Goal: Information Seeking & Learning: Compare options

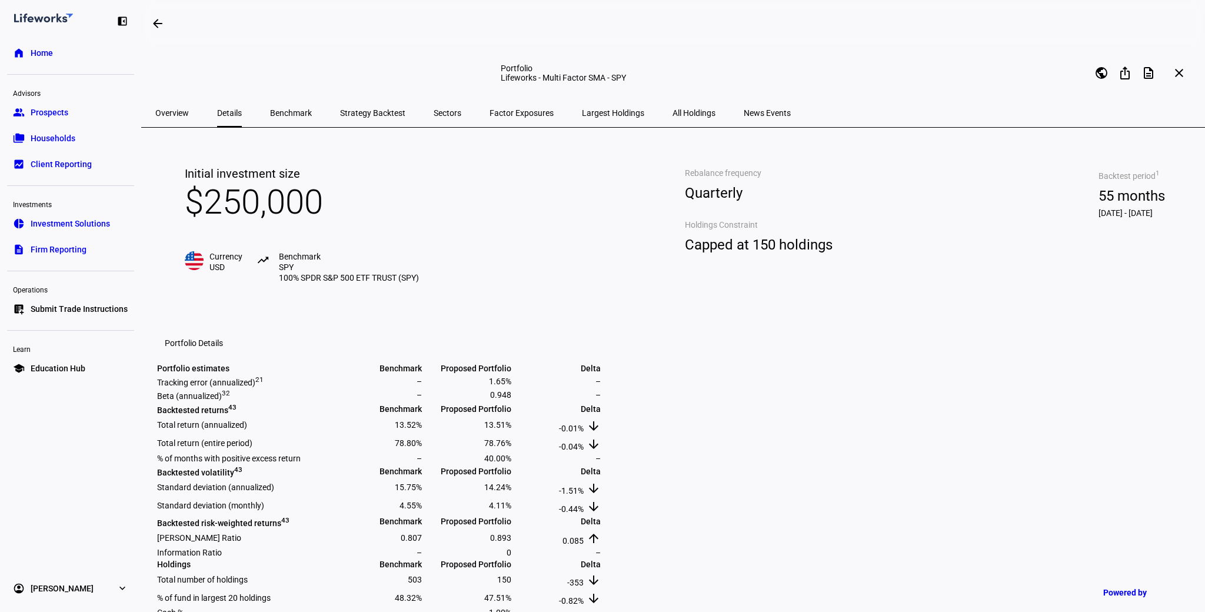
click at [61, 110] on span "Prospects" at bounding box center [50, 113] width 38 height 12
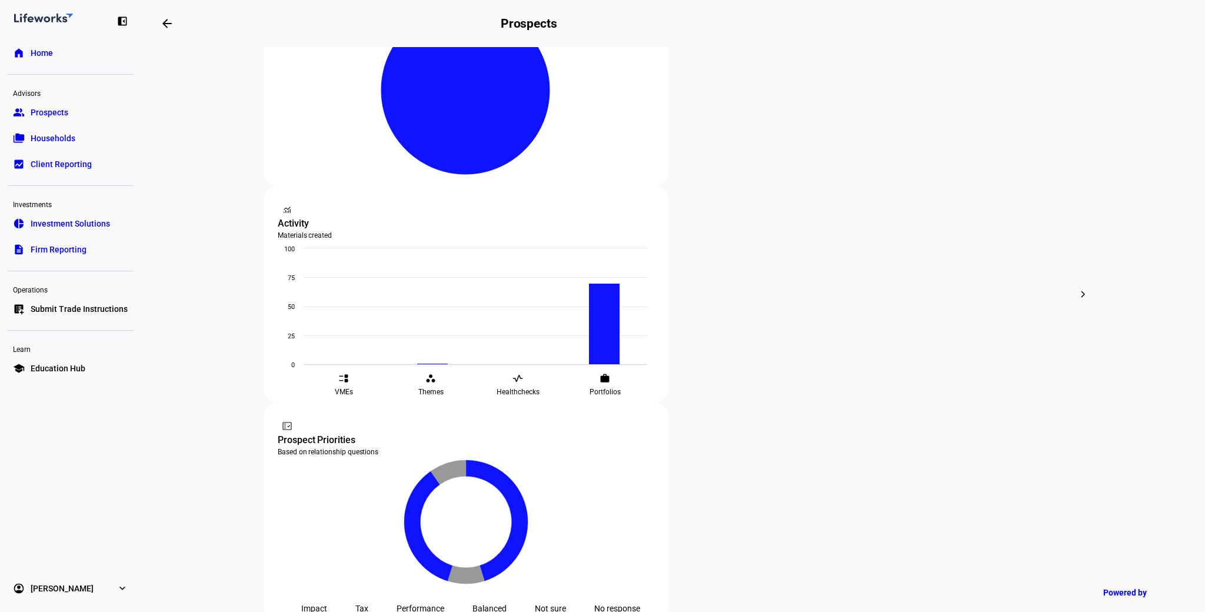
scroll to position [224, 0]
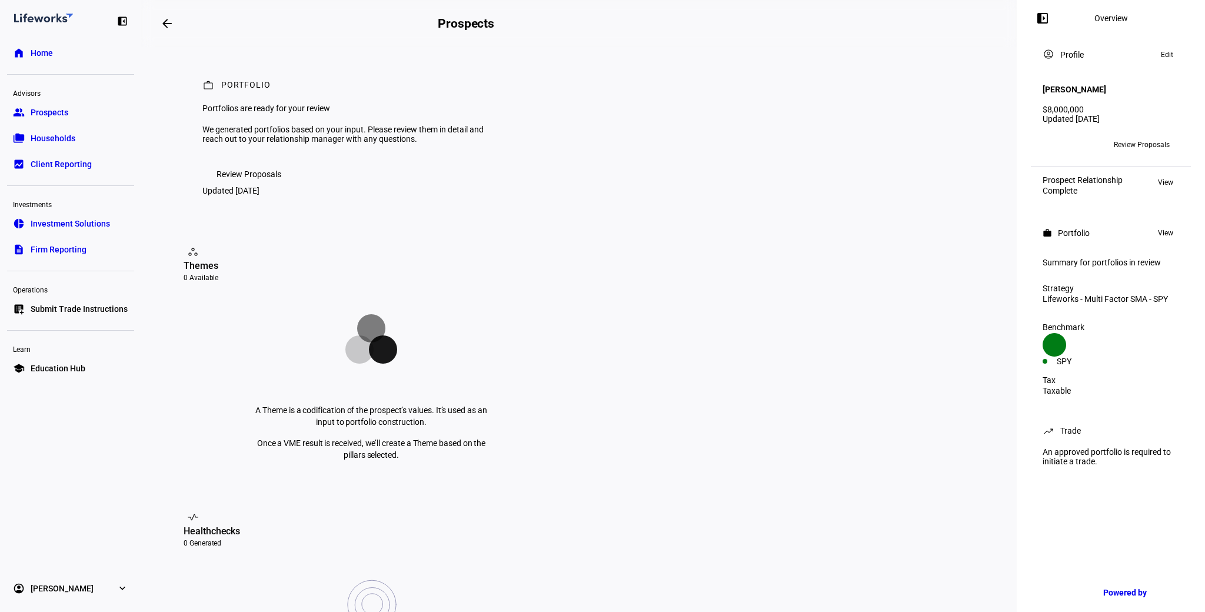
click at [267, 186] on span "Review Proposals" at bounding box center [249, 174] width 65 height 24
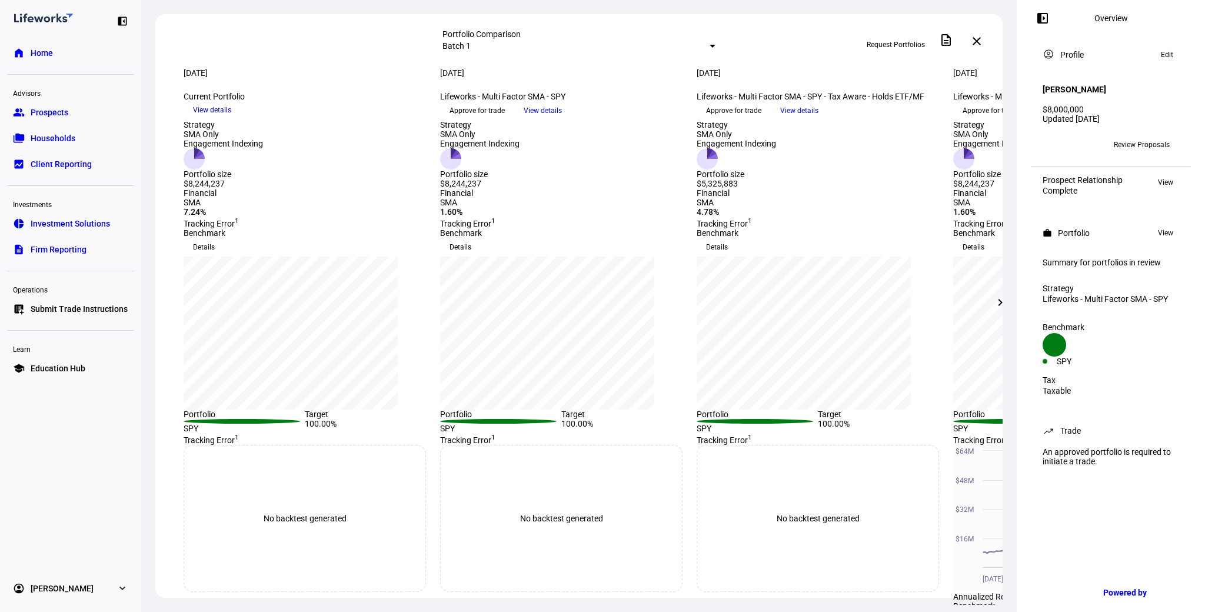
scroll to position [1, 0]
click at [1001, 304] on mat-icon "chevron_right" at bounding box center [1001, 302] width 14 height 14
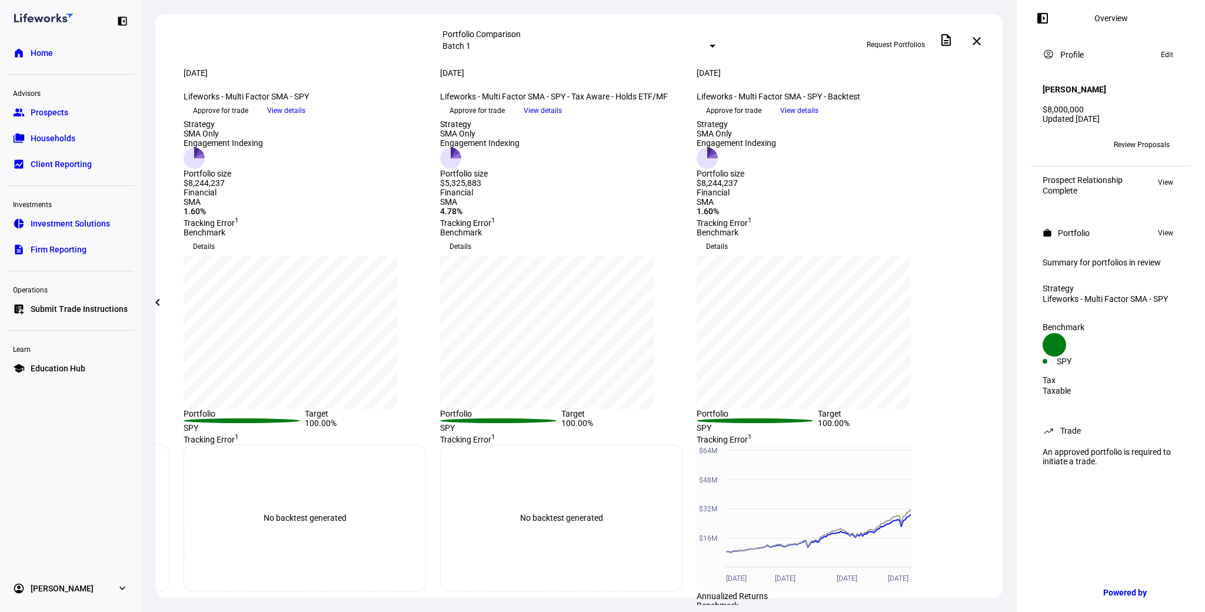
click at [728, 256] on span "Details" at bounding box center [717, 246] width 22 height 19
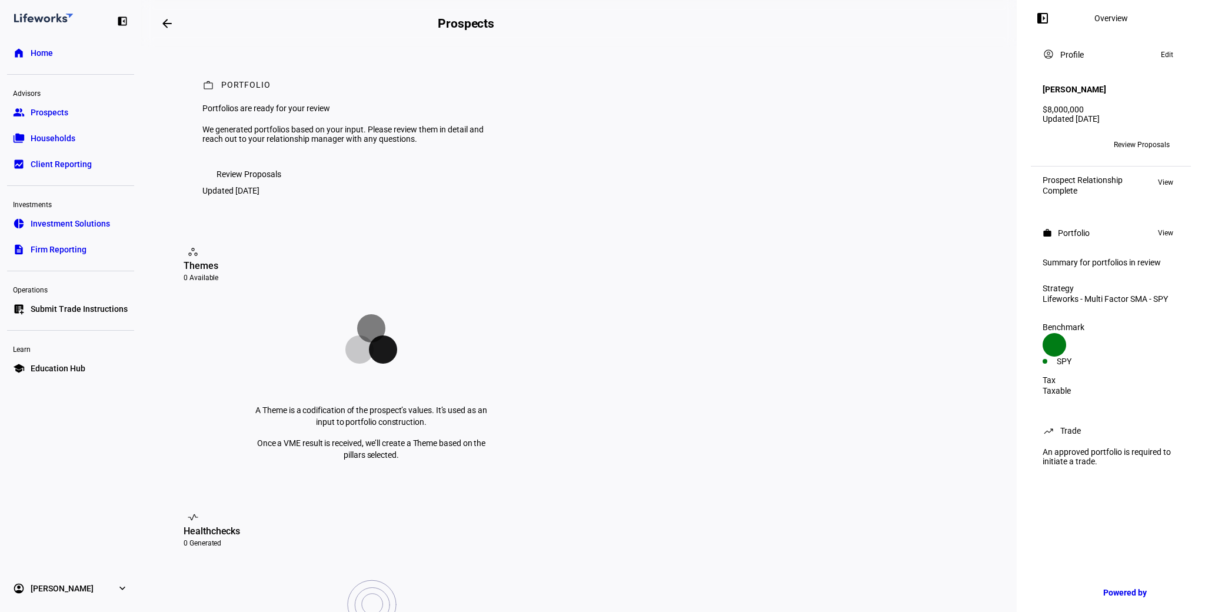
click at [267, 215] on div "work Portfolio Portfolios are ready for your review We generated portfolios bas…" at bounding box center [579, 137] width 819 height 181
click at [238, 186] on span "Review Proposals" at bounding box center [249, 174] width 65 height 24
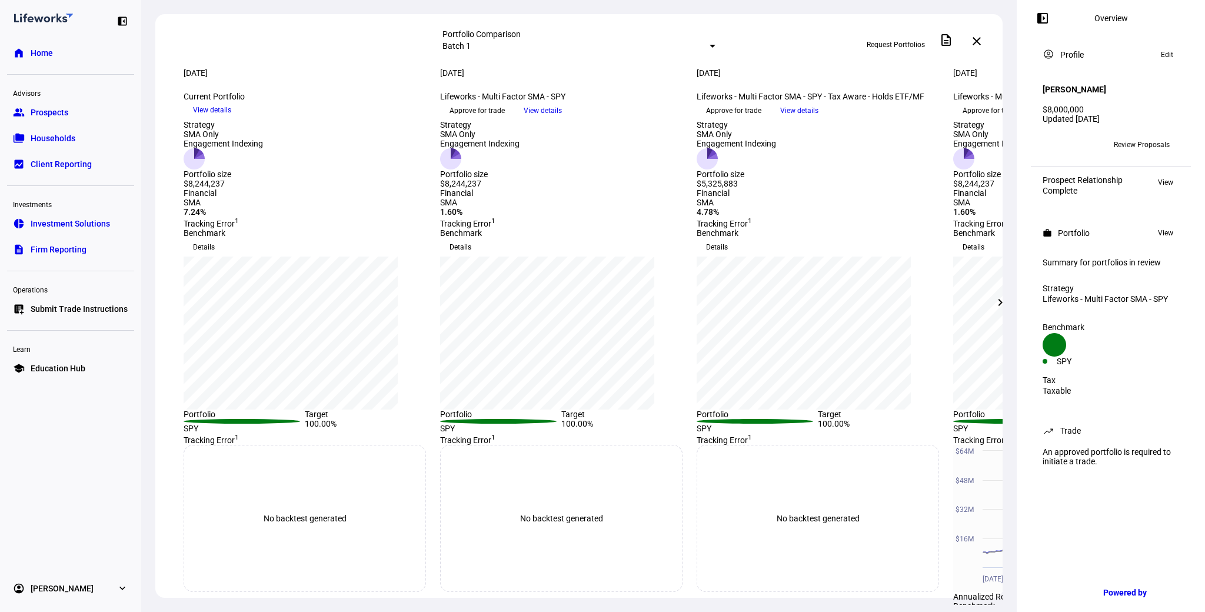
click at [710, 45] on div at bounding box center [713, 46] width 6 height 3
click at [589, 46] on div at bounding box center [602, 306] width 1205 height 612
click at [1002, 300] on mat-icon "chevron_right" at bounding box center [1001, 302] width 14 height 14
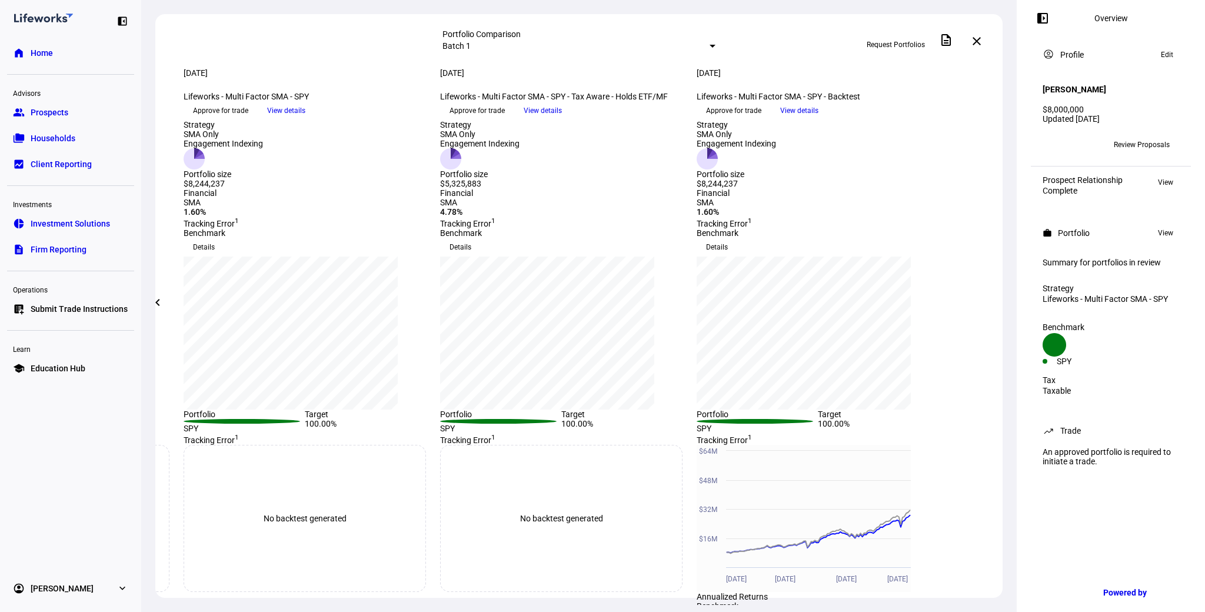
click at [819, 119] on span "View details" at bounding box center [799, 111] width 38 height 18
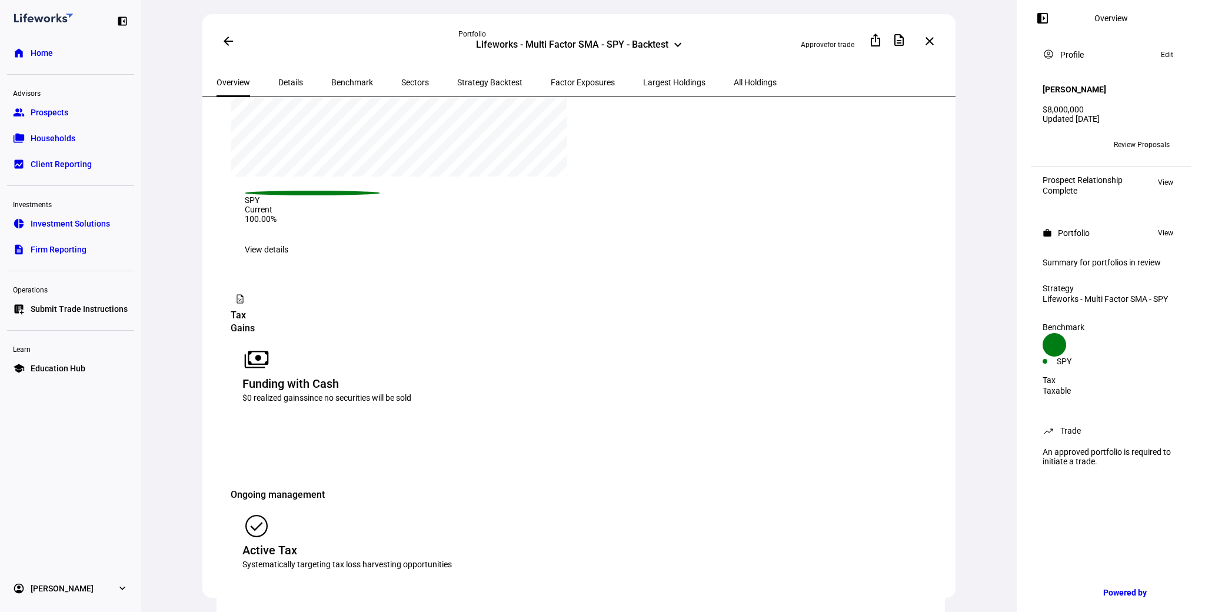
scroll to position [943, 0]
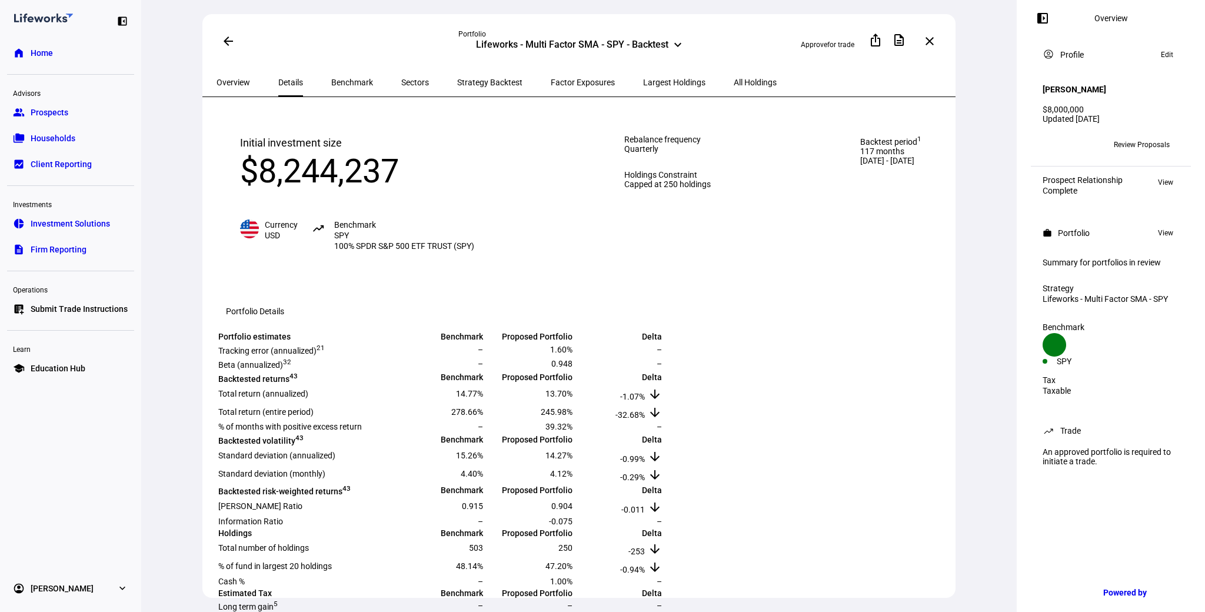
click at [613, 37] on div "Portfolio" at bounding box center [579, 33] width 241 height 9
click at [673, 42] on mat-icon "keyboard_arrow_down" at bounding box center [678, 45] width 14 height 14
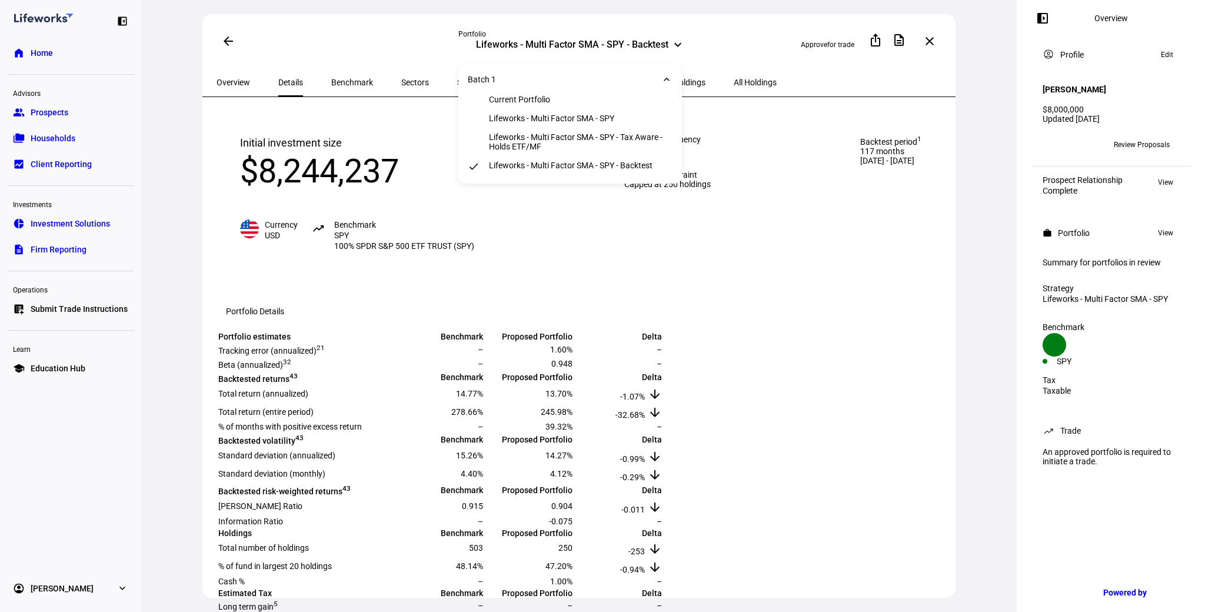
click at [612, 117] on div "Lifeworks - Multi Factor SMA - SPY" at bounding box center [551, 118] width 125 height 9
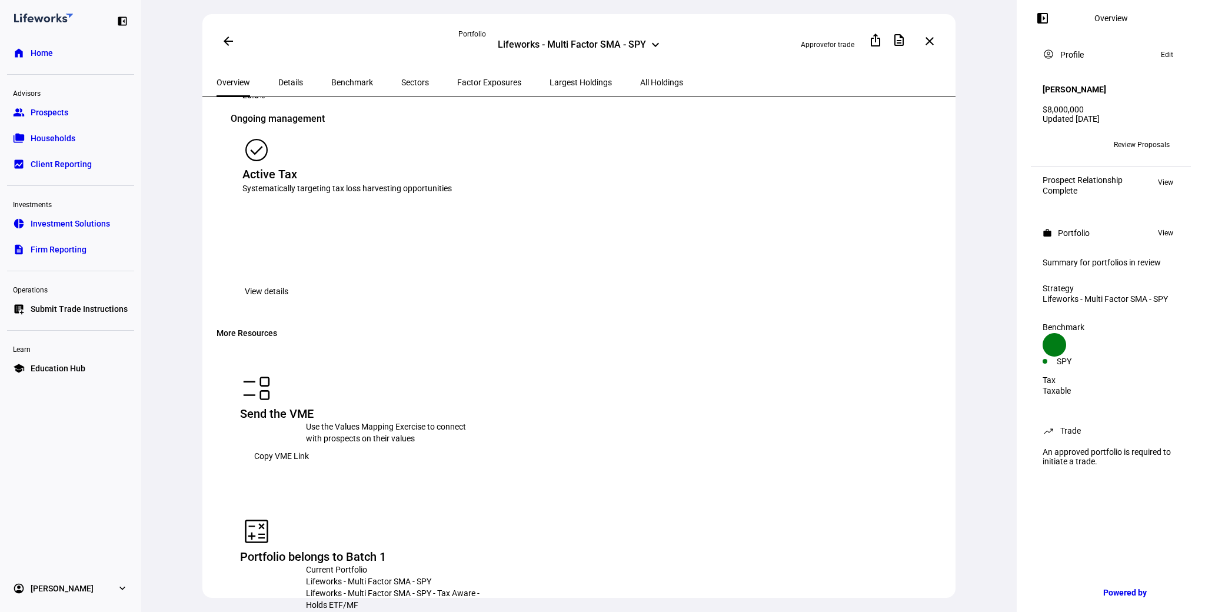
scroll to position [723, 0]
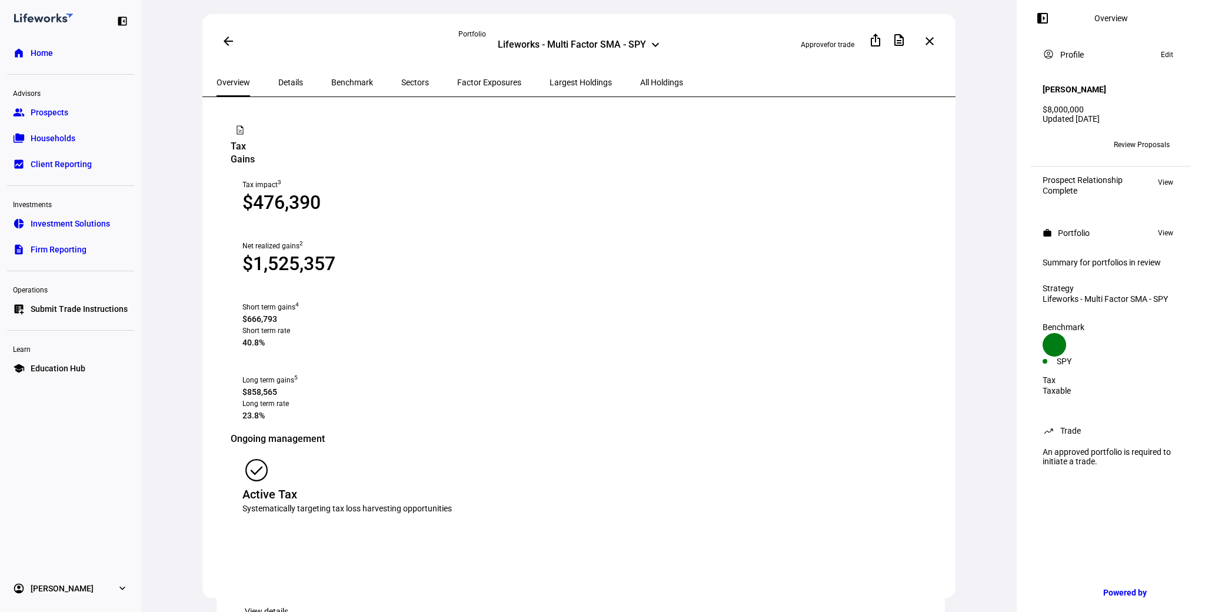
click at [288, 600] on span "View details" at bounding box center [267, 612] width 44 height 24
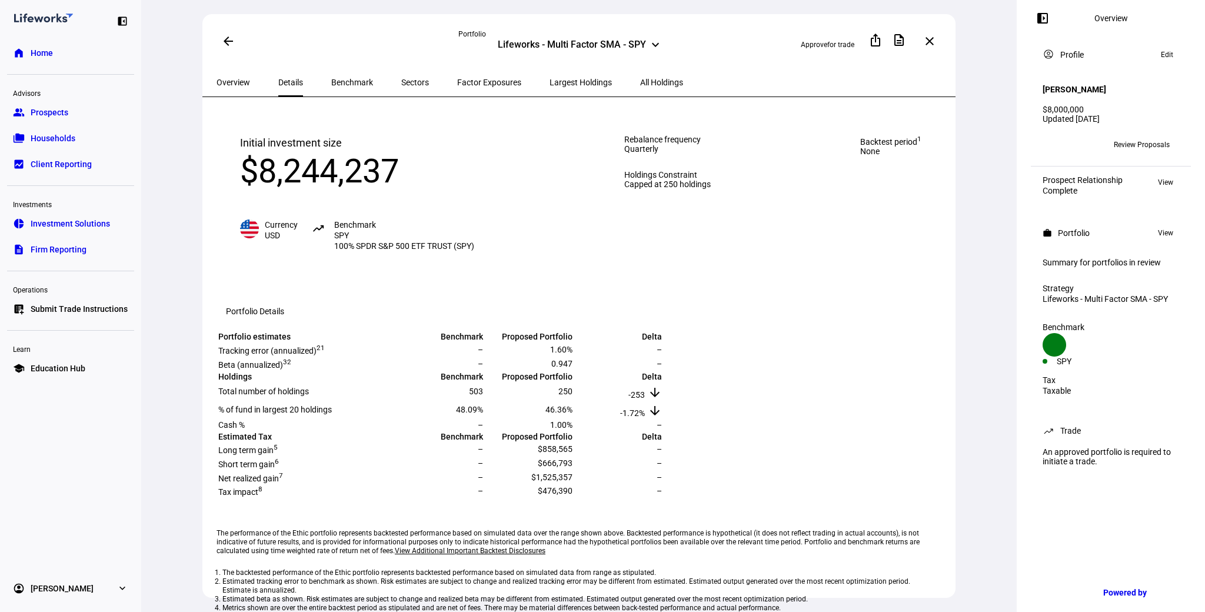
click at [236, 84] on span "Overview" at bounding box center [234, 82] width 34 height 8
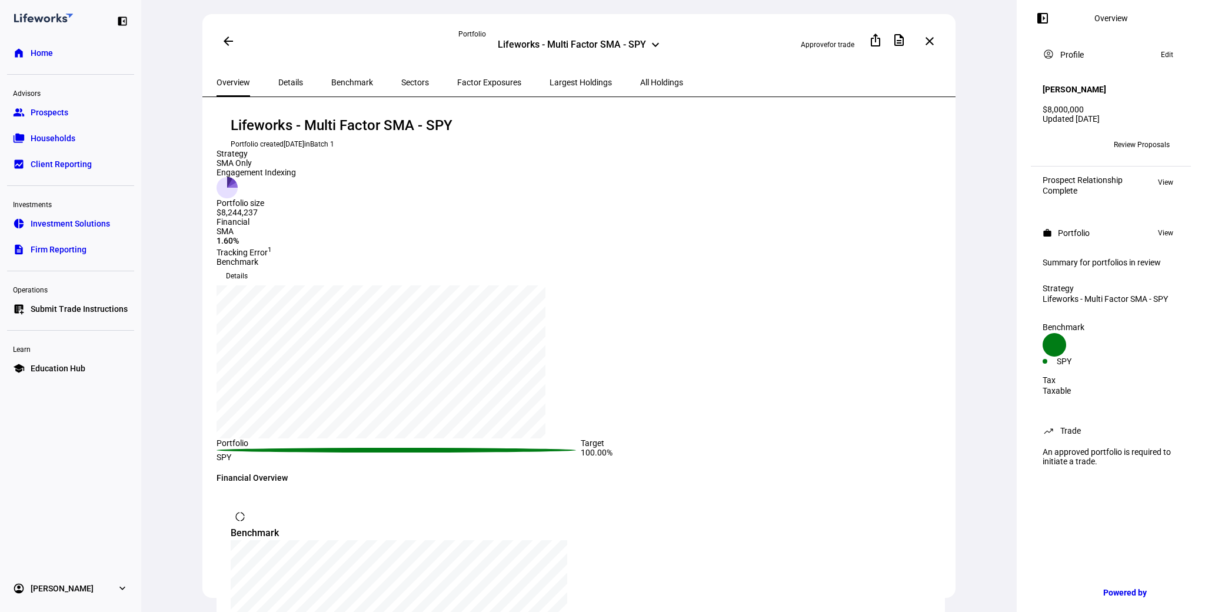
click at [646, 41] on div "Lifeworks - Multi Factor SMA - SPY keyboard_arrow_down" at bounding box center [579, 46] width 241 height 14
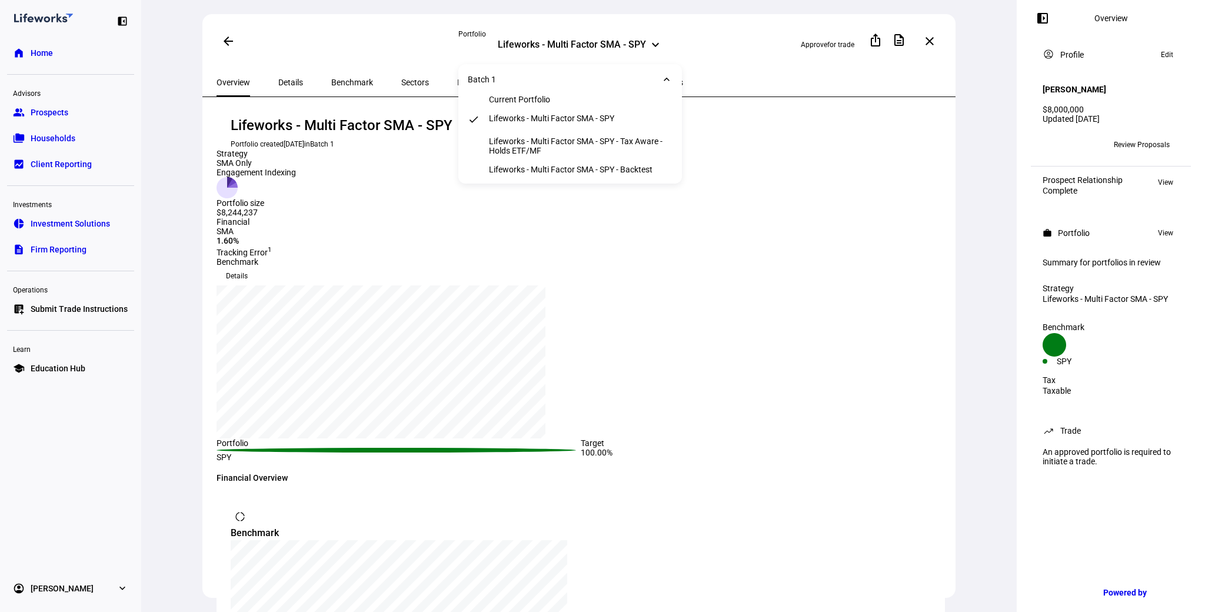
click at [628, 141] on div "Lifeworks - Multi Factor SMA - SPY - Tax Aware - Holds ETF/MF" at bounding box center [581, 146] width 184 height 19
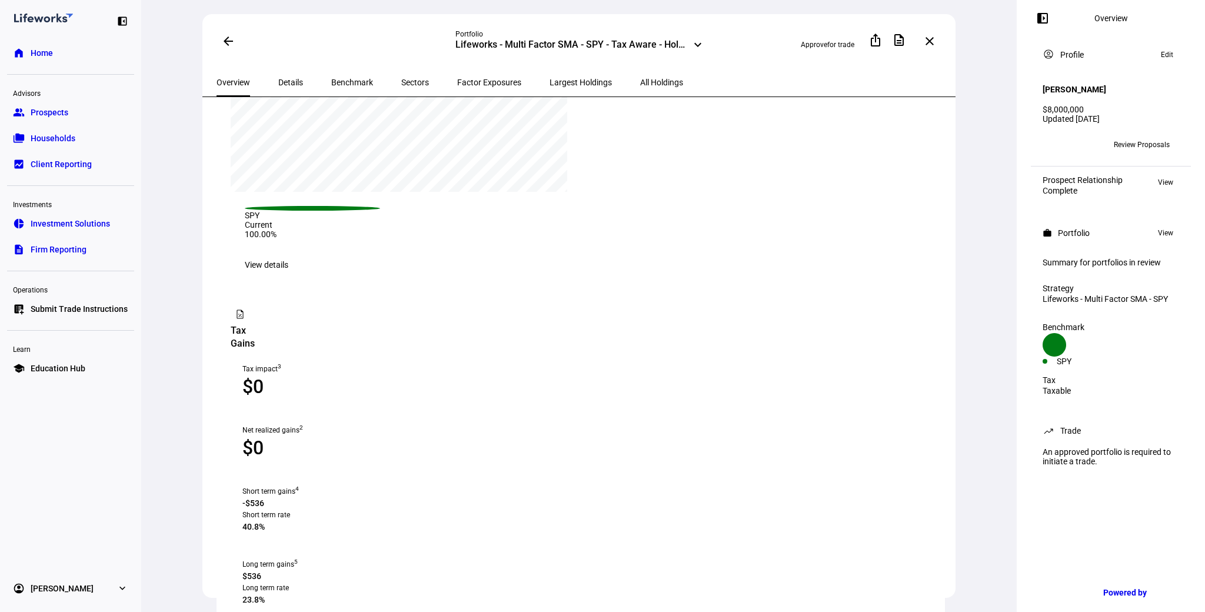
scroll to position [574, 0]
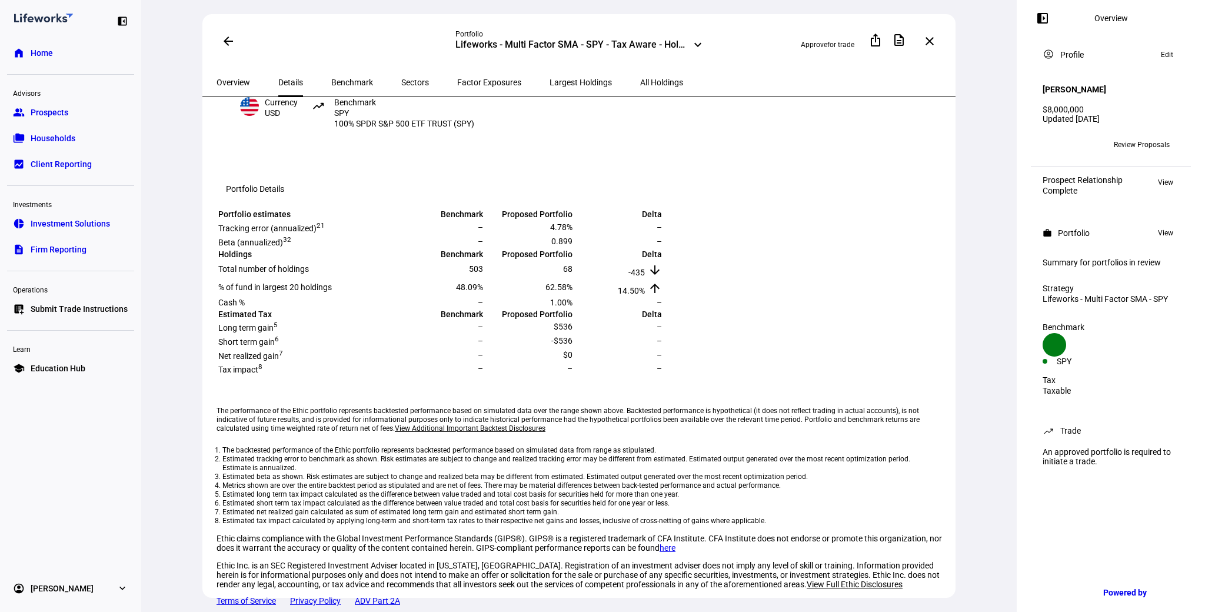
scroll to position [218, 0]
